Goal: Information Seeking & Learning: Learn about a topic

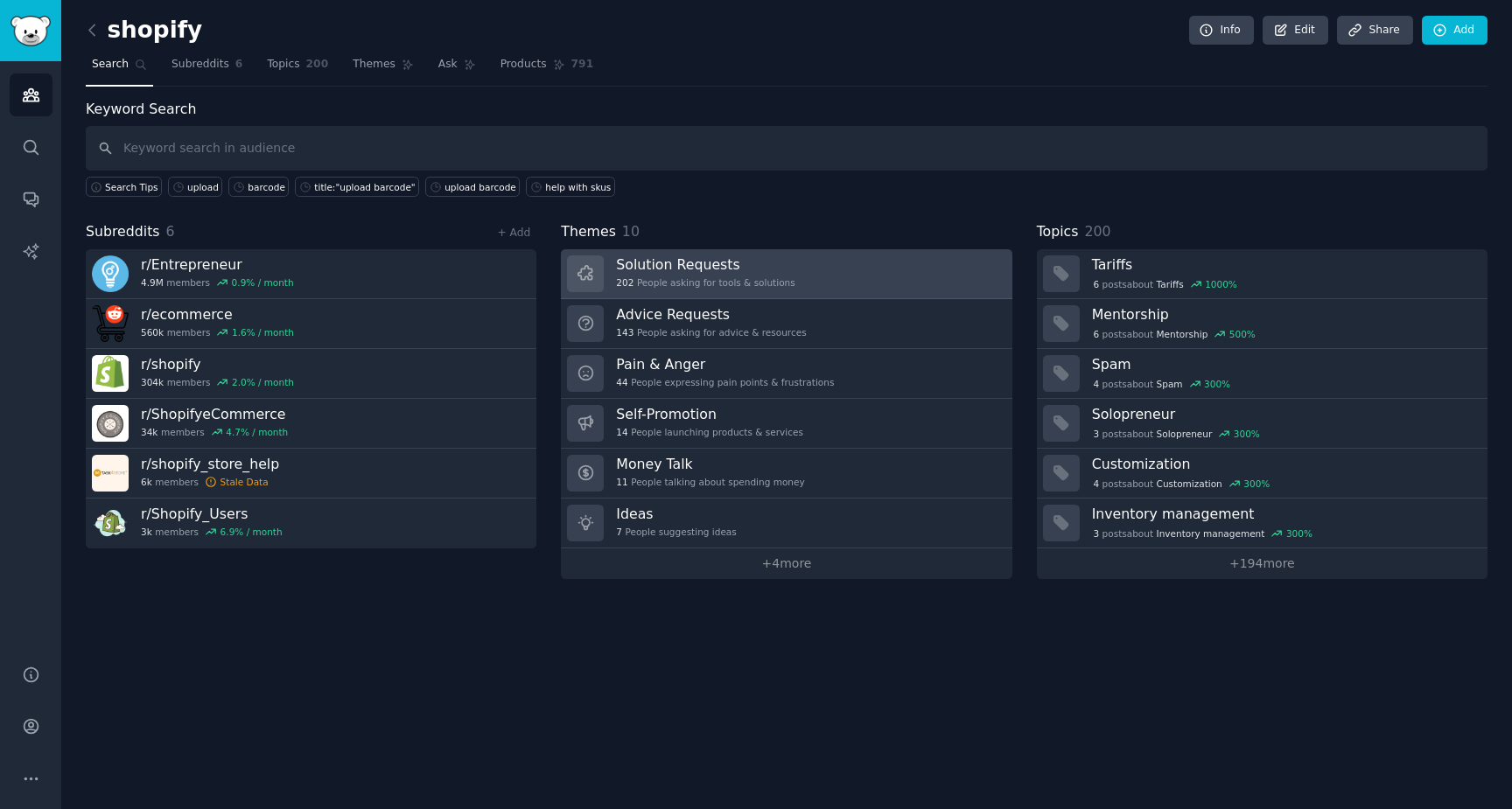
click at [839, 268] on link "Solution Requests 202 People asking for tools & solutions" at bounding box center [786, 274] width 451 height 49
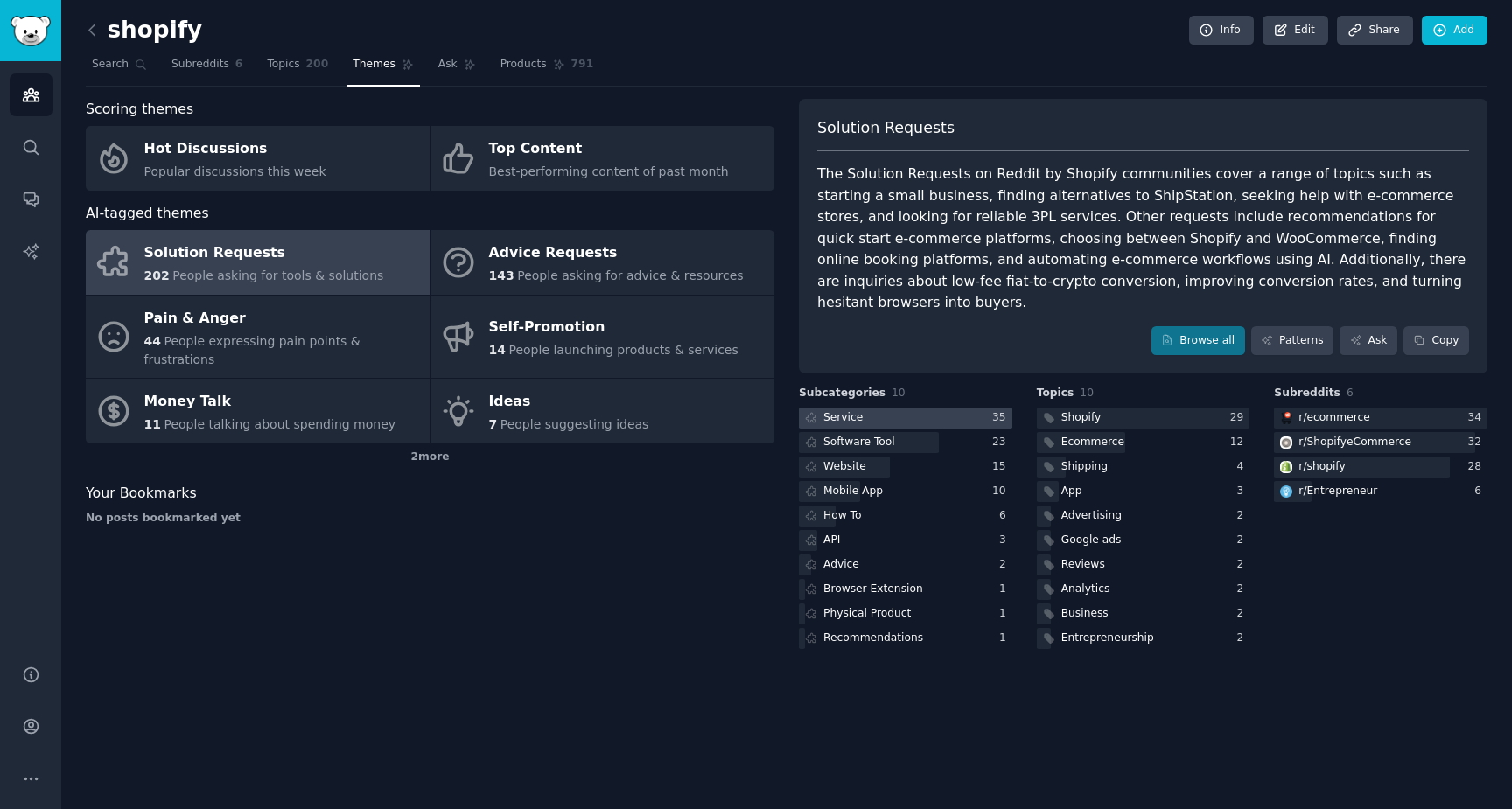
click at [910, 408] on div at bounding box center [905, 419] width 214 height 22
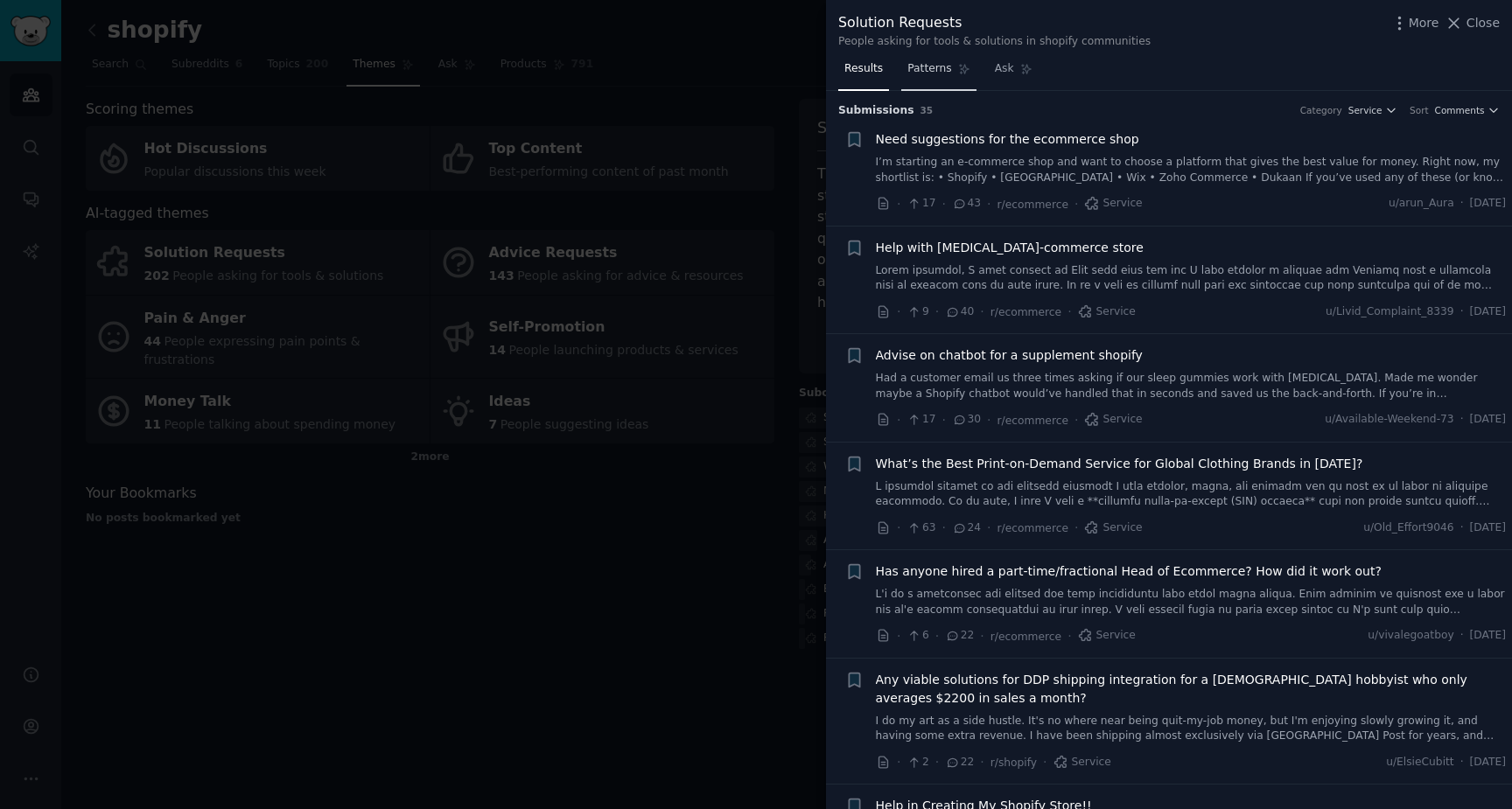
click at [935, 71] on span "Patterns" at bounding box center [929, 69] width 44 height 16
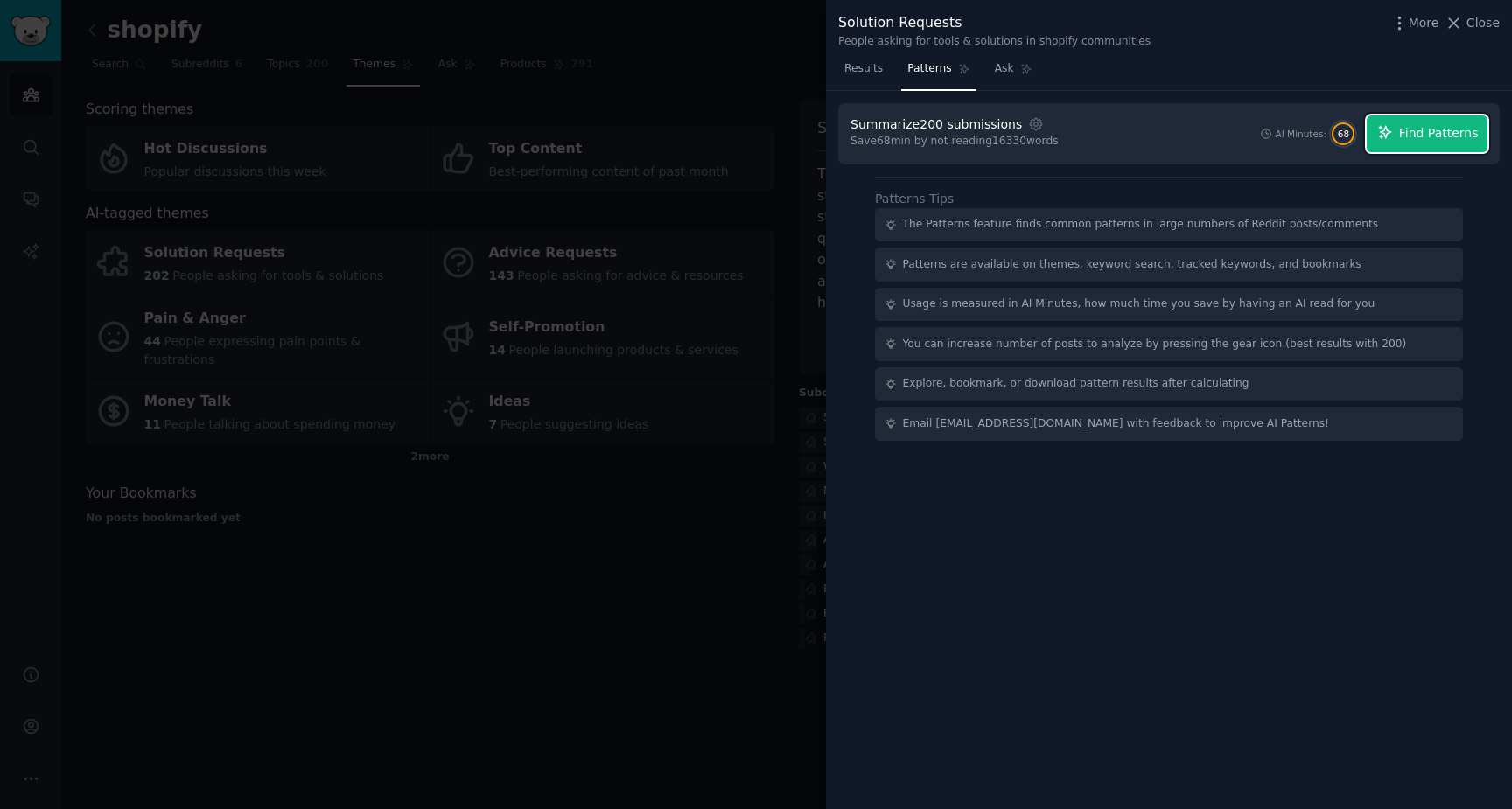
click at [1407, 130] on span "Find Patterns" at bounding box center [1439, 134] width 80 height 18
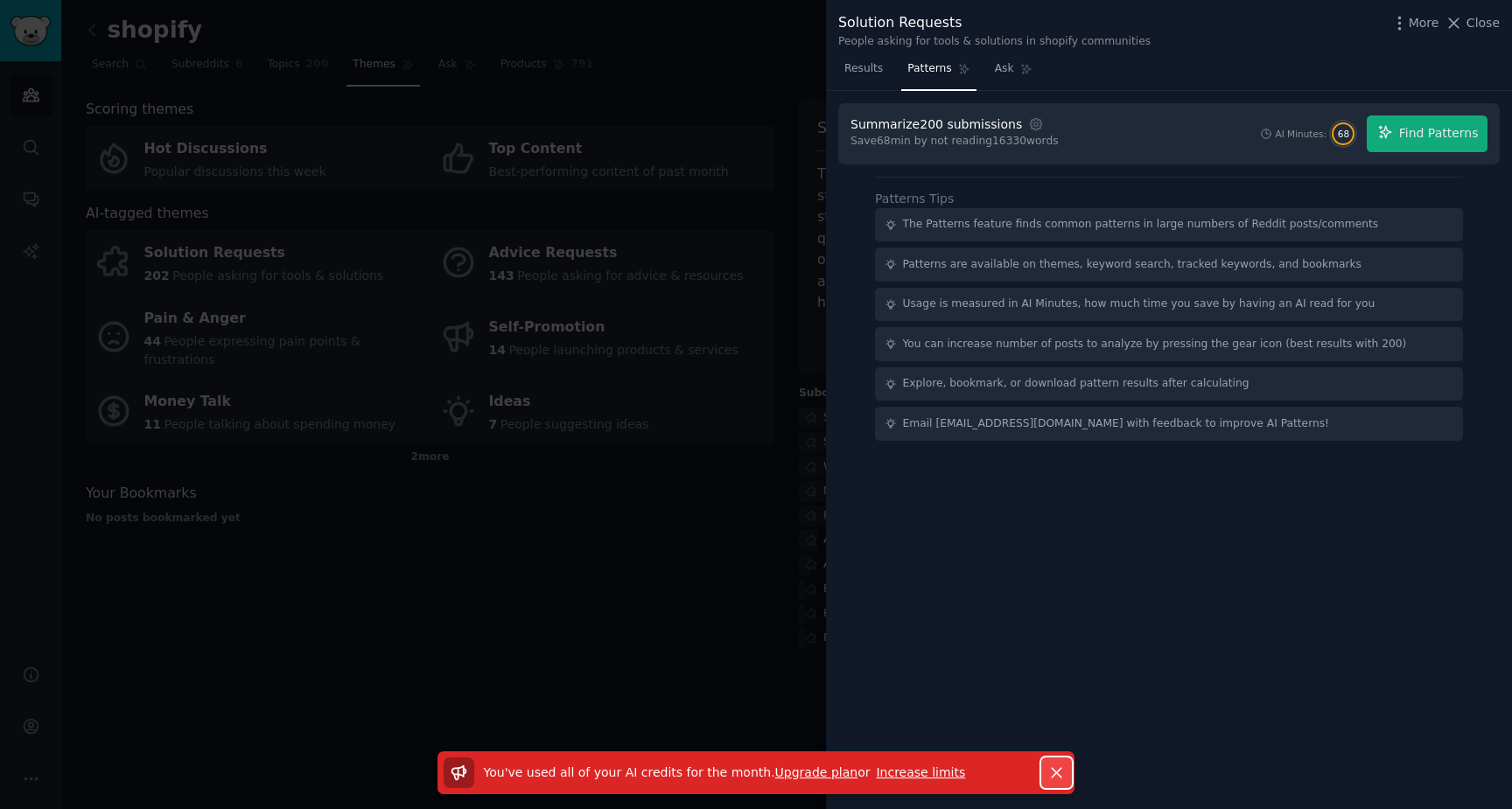
click at [1053, 780] on icon "button" at bounding box center [1057, 773] width 18 height 18
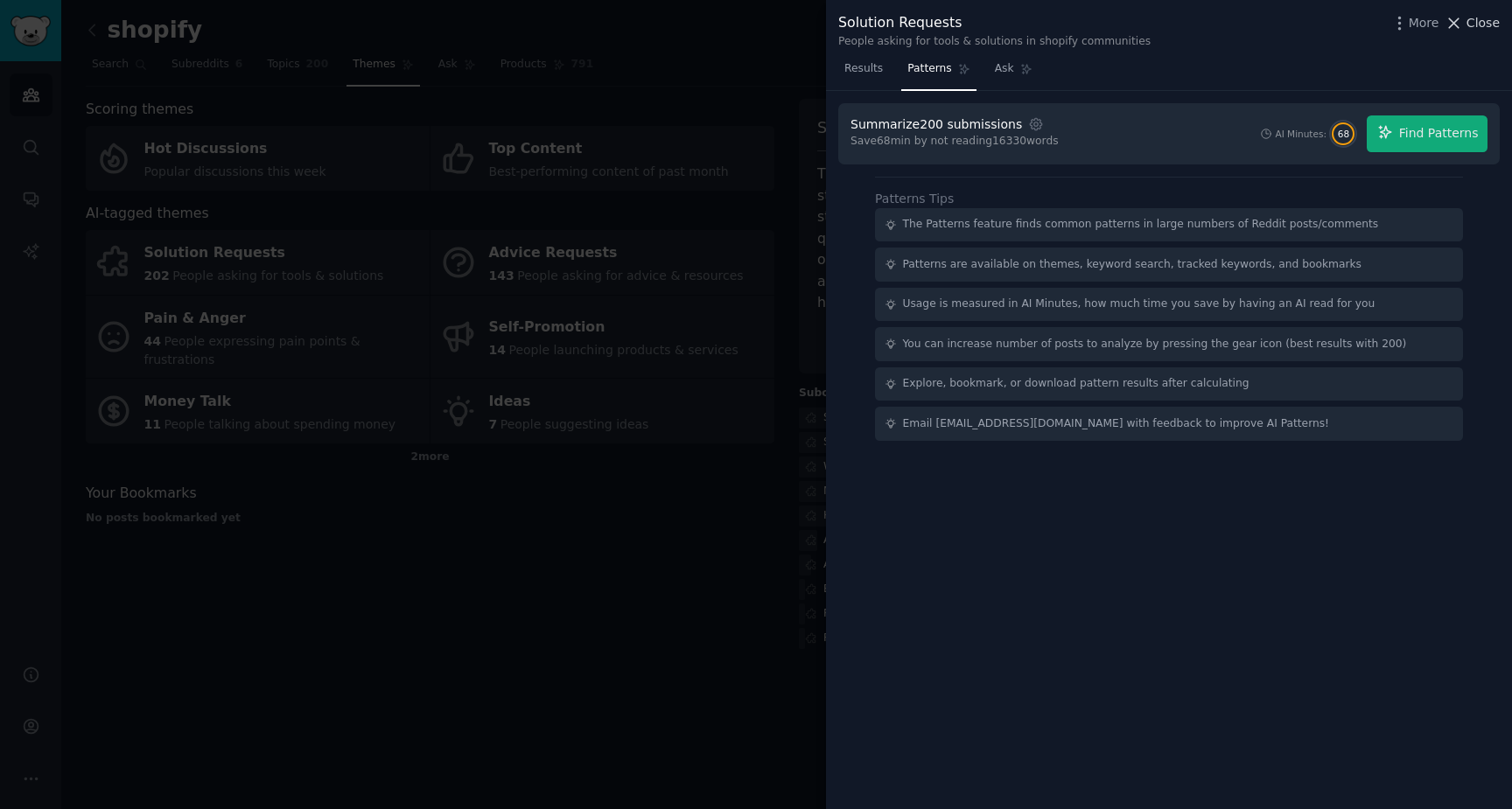
click at [1481, 27] on span "Close" at bounding box center [1483, 23] width 33 height 18
